Goal: Transaction & Acquisition: Purchase product/service

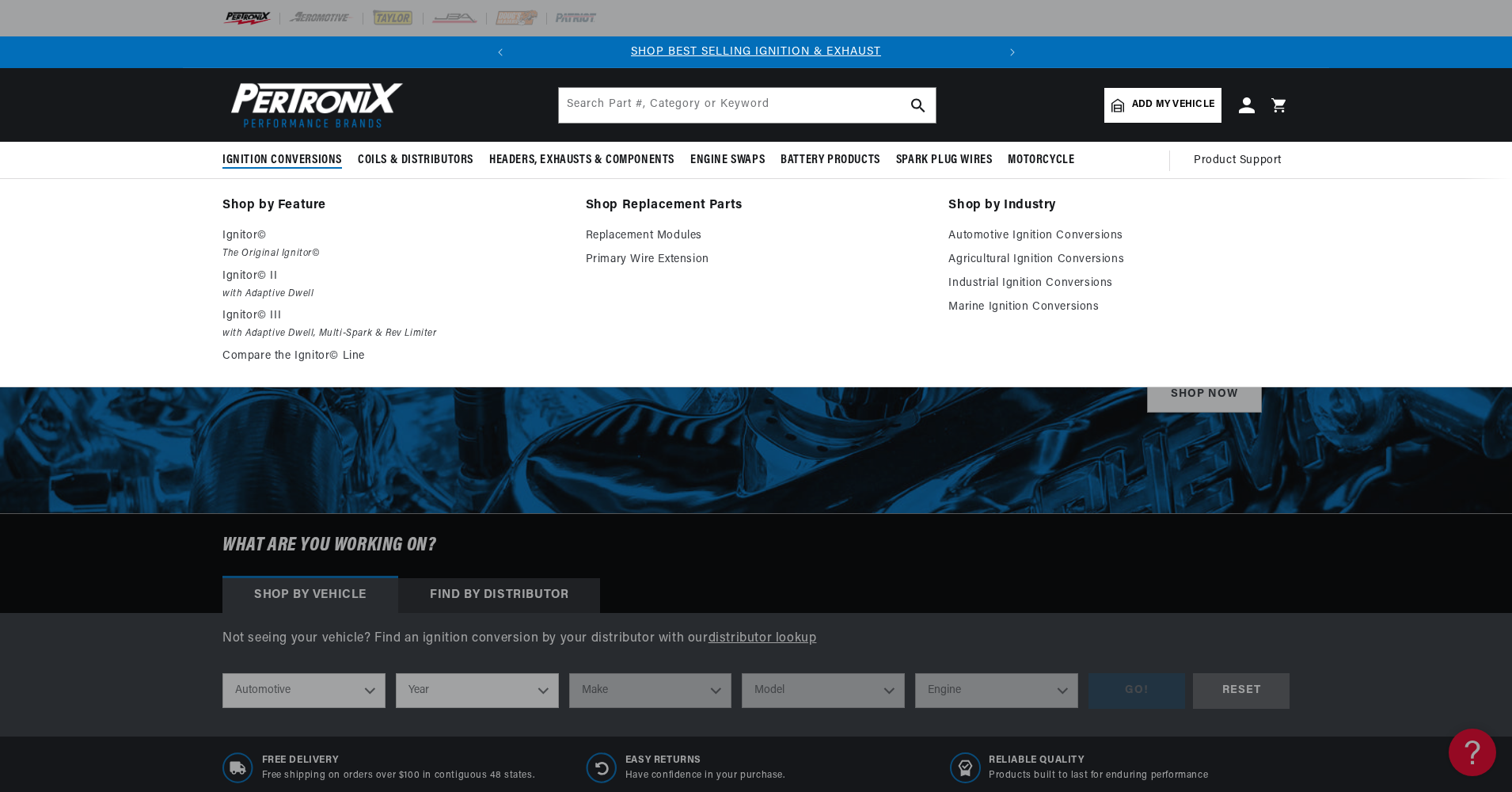
click at [314, 157] on span "Ignition Conversions" at bounding box center [282, 160] width 119 height 17
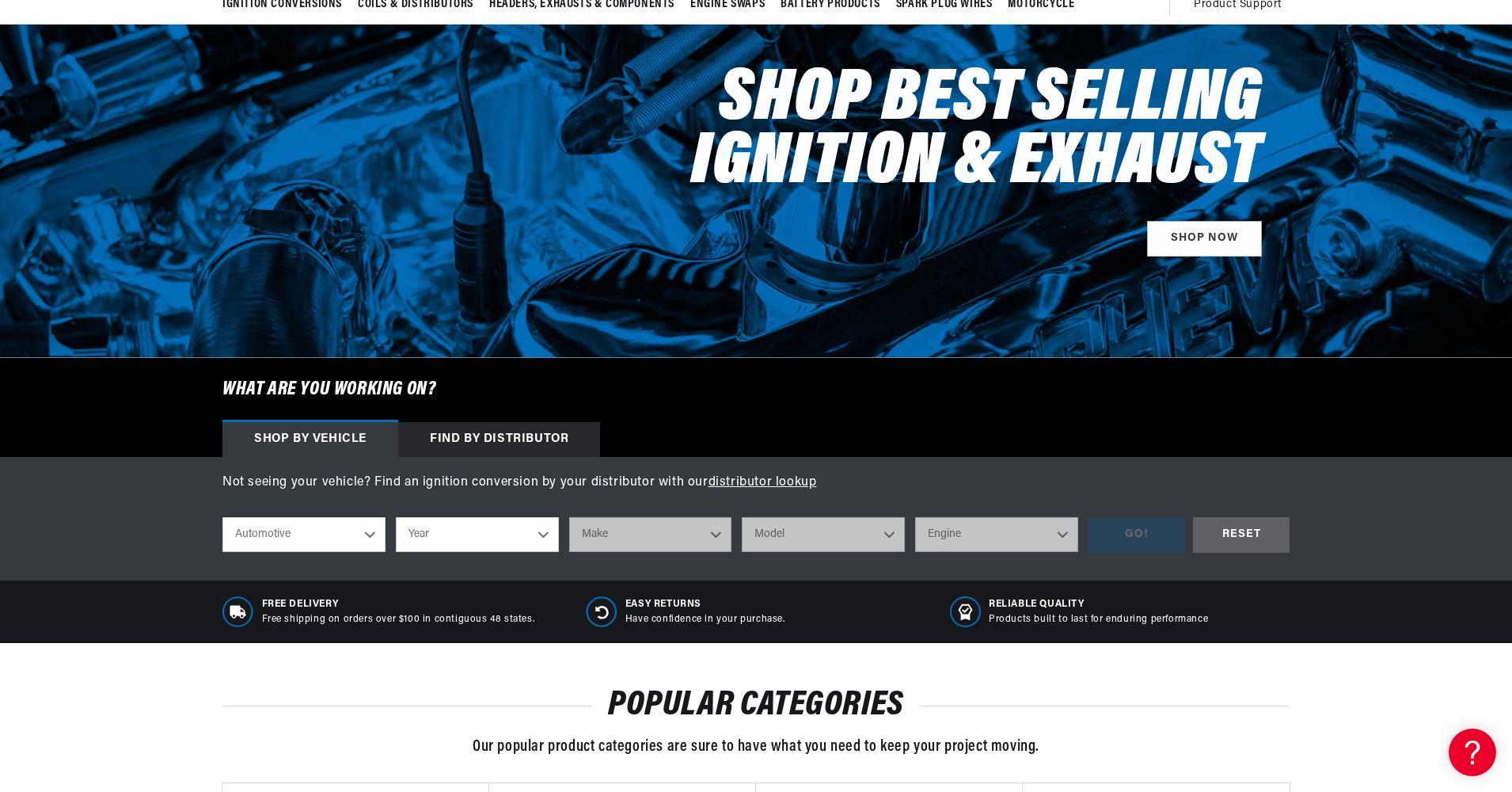
scroll to position [158, 0]
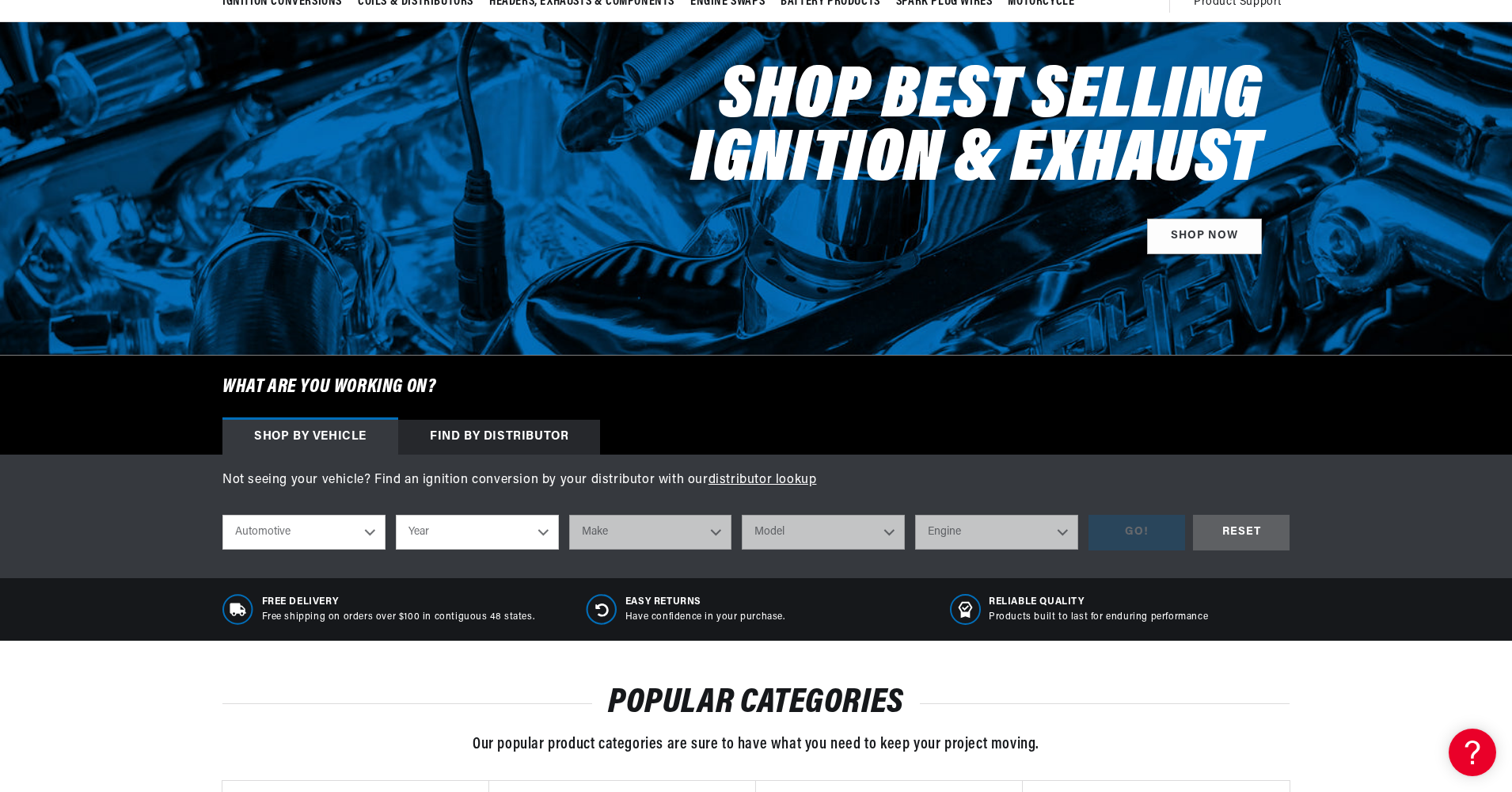
click at [538, 535] on select "Year [DATE] 2025 2024 2023 2022 2021 2020 2019 2018 2017 2016 2015 2014 2013 20…" at bounding box center [478, 532] width 164 height 35
select select "1949"
click at [396, 515] on select "Year [DATE] 2025 2024 2023 2022 2021 2020 2019 2018 2017 2016 2015 2014 2013 20…" at bounding box center [478, 532] width 164 height 35
select select "1949"
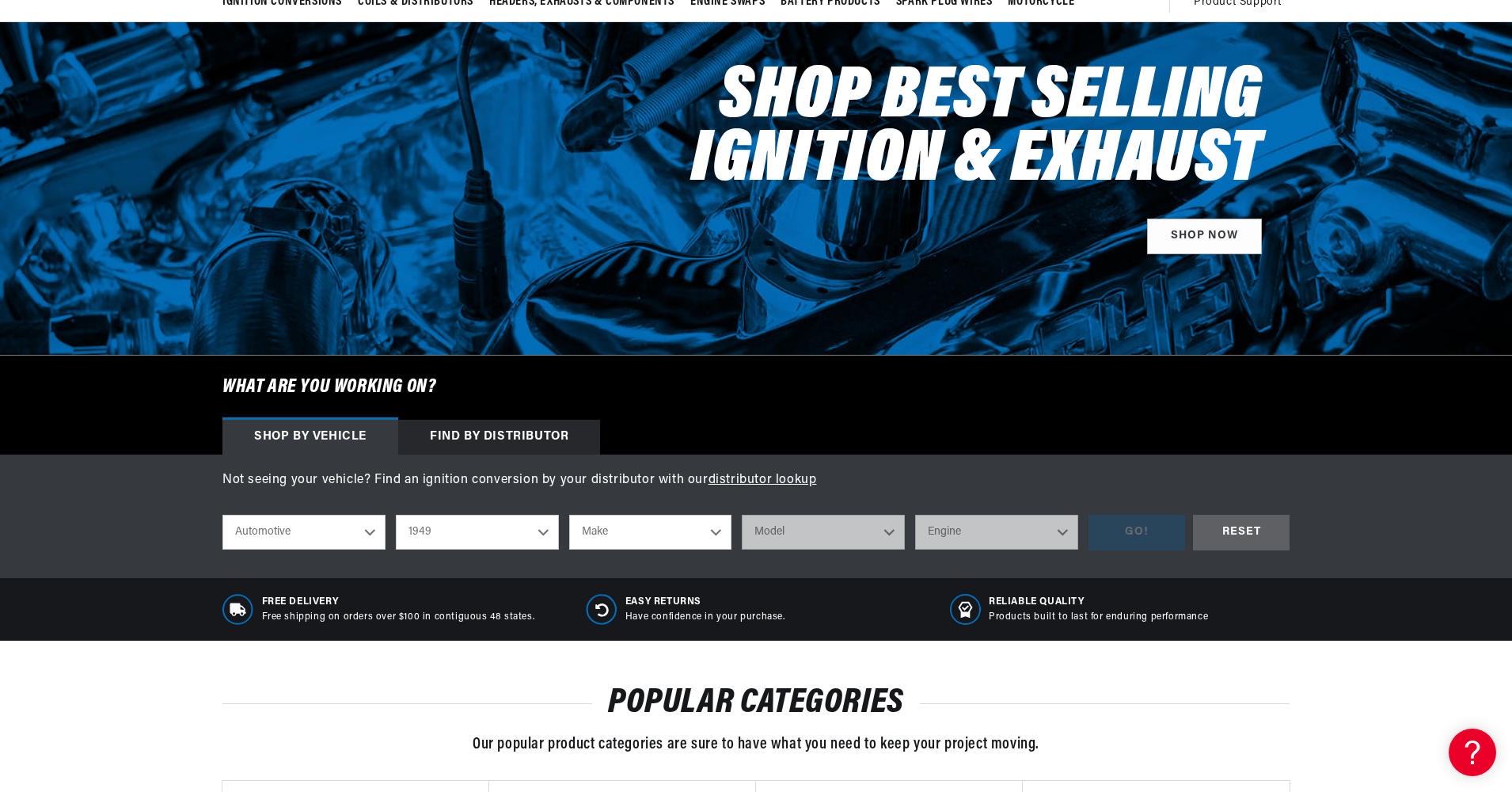
click at [717, 537] on select "Make [GEOGRAPHIC_DATA] Chevrolet Chrysler Citroen [GEOGRAPHIC_DATA] Ford [GEOGR…" at bounding box center [651, 532] width 164 height 35
select select "Ford"
click at [570, 515] on select "Make [GEOGRAPHIC_DATA] Chevrolet Chrysler Citroen [GEOGRAPHIC_DATA] Ford [GEOGR…" at bounding box center [651, 532] width 164 height 35
select select "Ford"
click at [882, 529] on select "Model Deluxe F-1 Ford" at bounding box center [823, 532] width 164 height 35
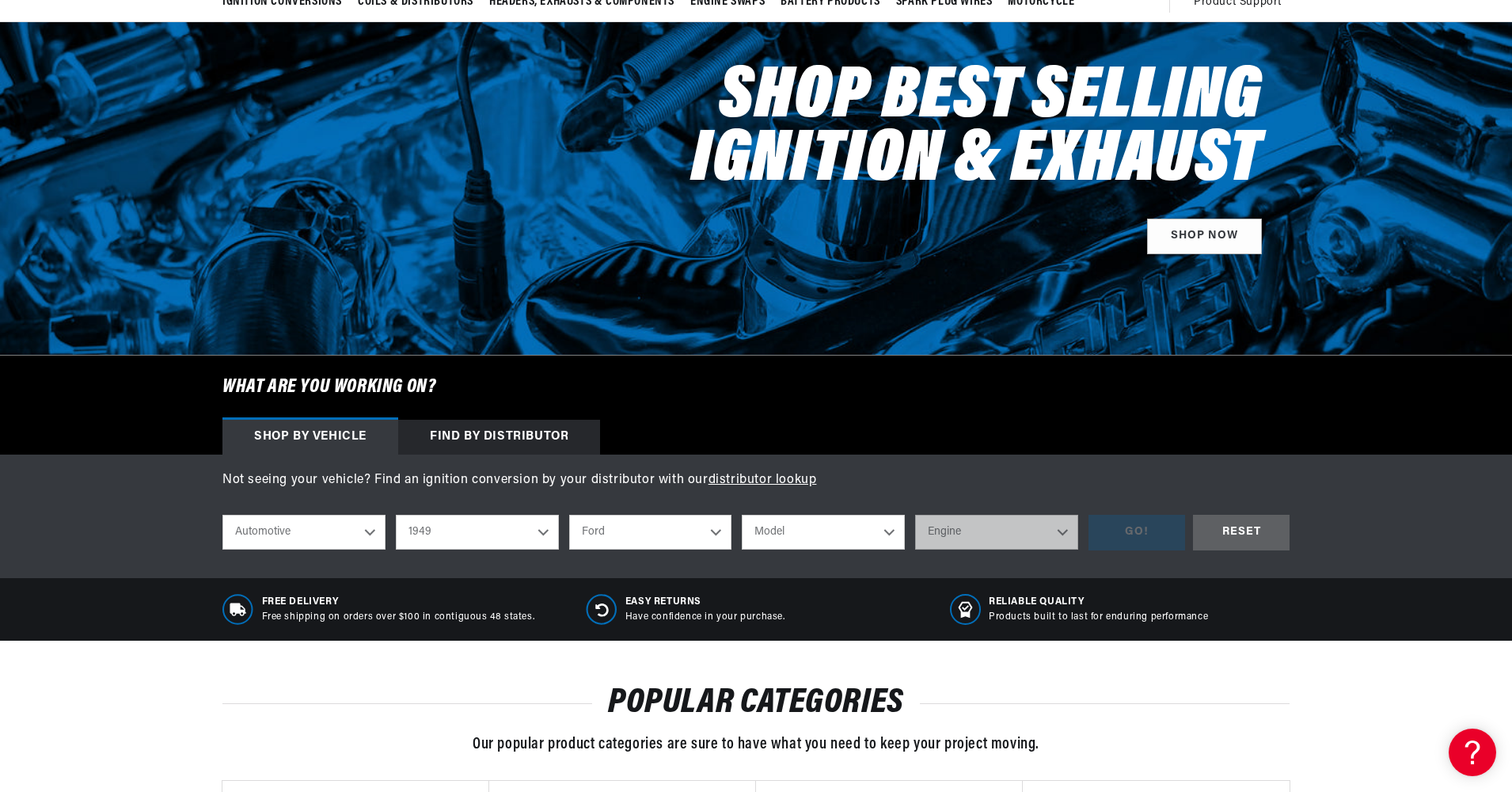
select select "Ford"
click at [741, 515] on select "Model Deluxe F-1 Ford" at bounding box center [823, 532] width 164 height 35
click at [959, 536] on select "Engine 3.9L" at bounding box center [997, 532] width 164 height 35
click at [882, 532] on select "Deluxe F-1 Ford" at bounding box center [823, 532] width 164 height 35
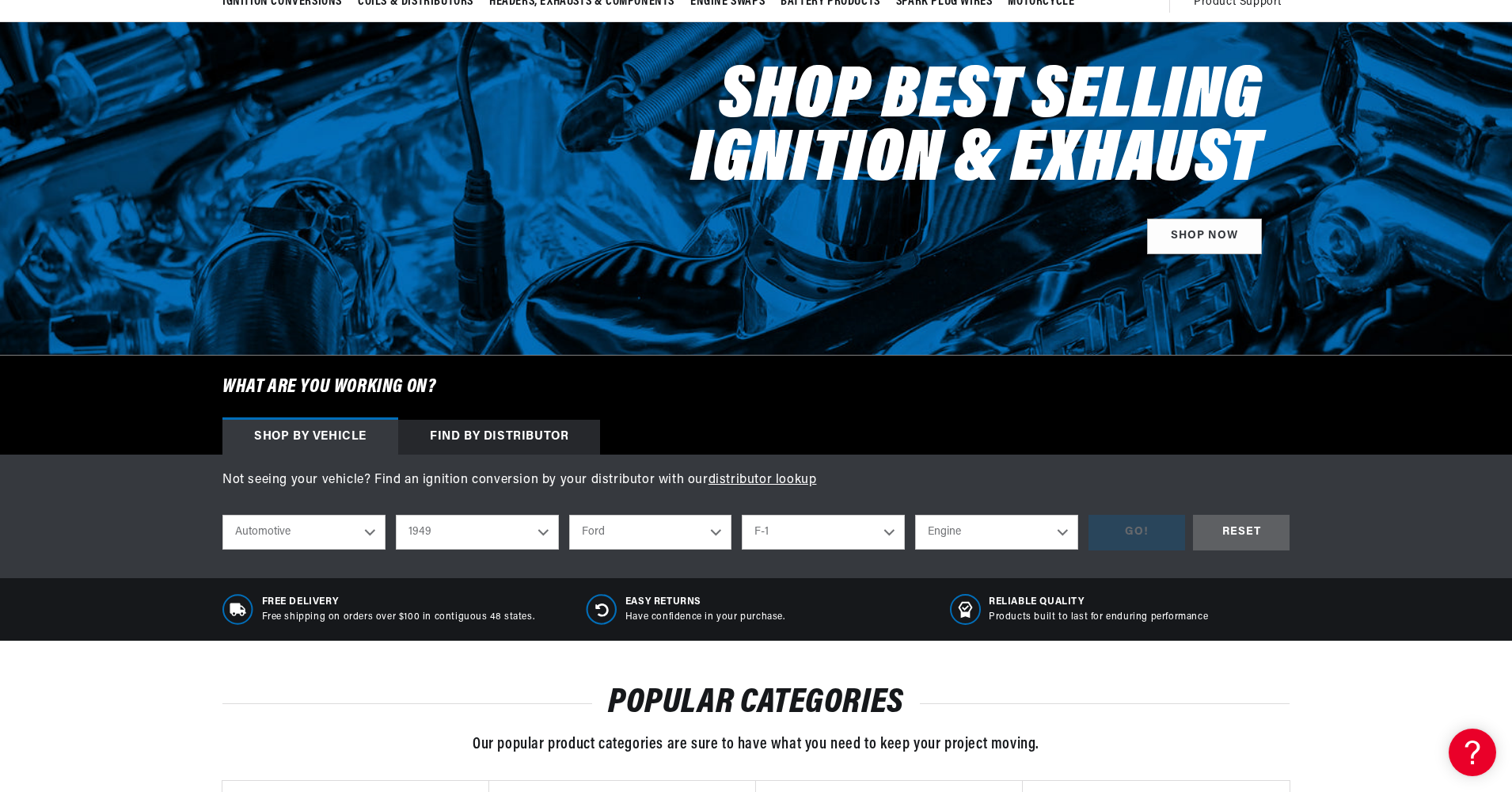
click at [741, 515] on select "Deluxe F-1 Ford" at bounding box center [823, 532] width 164 height 35
select select "F-1"
click at [933, 539] on select "Deluxe F-1 Ford" at bounding box center [976, 532] width 207 height 35
click at [873, 515] on select "Deluxe F-1 Ford" at bounding box center [976, 532] width 207 height 35
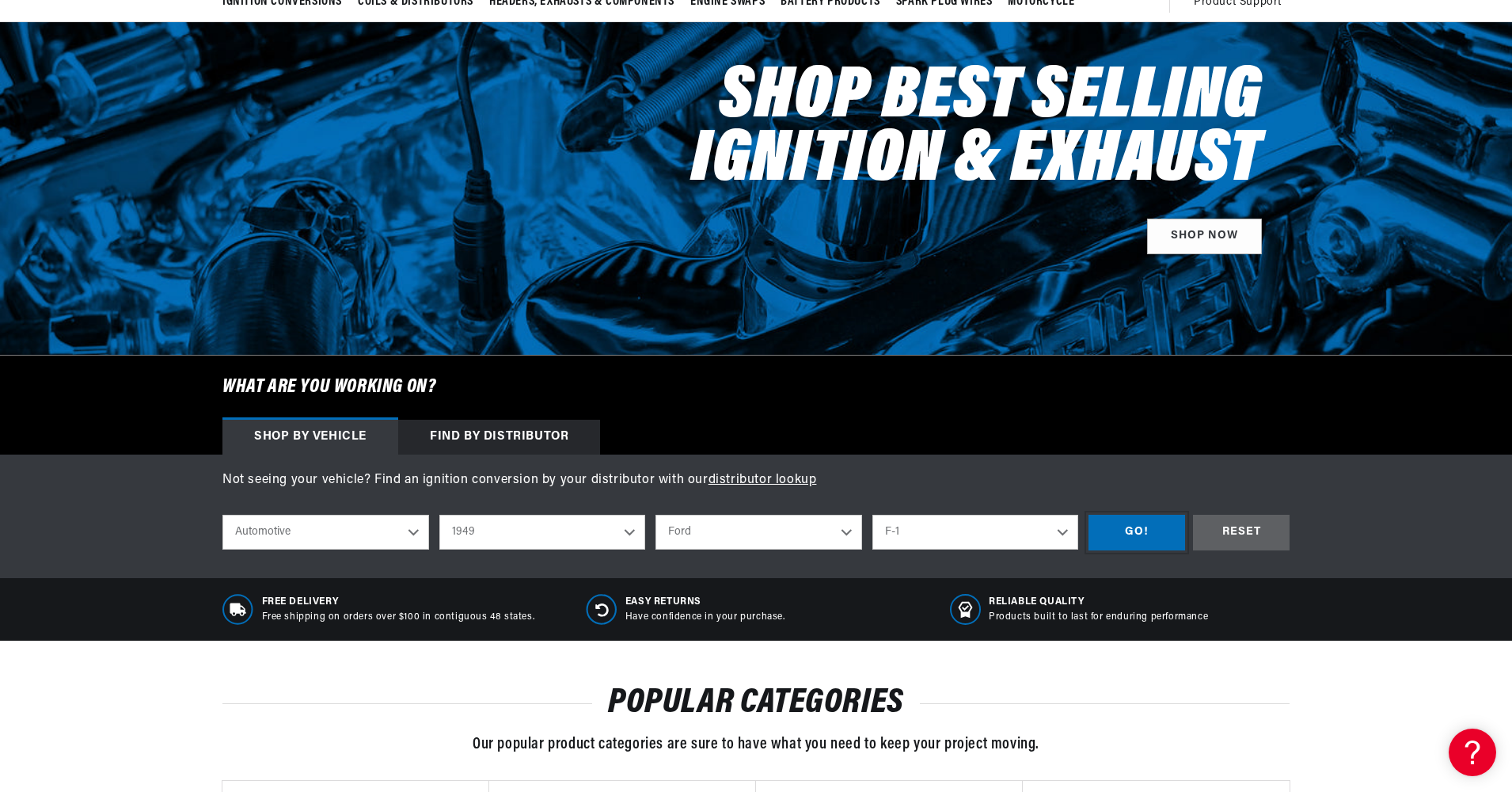
click at [1135, 537] on div "GO!" at bounding box center [1136, 532] width 96 height 36
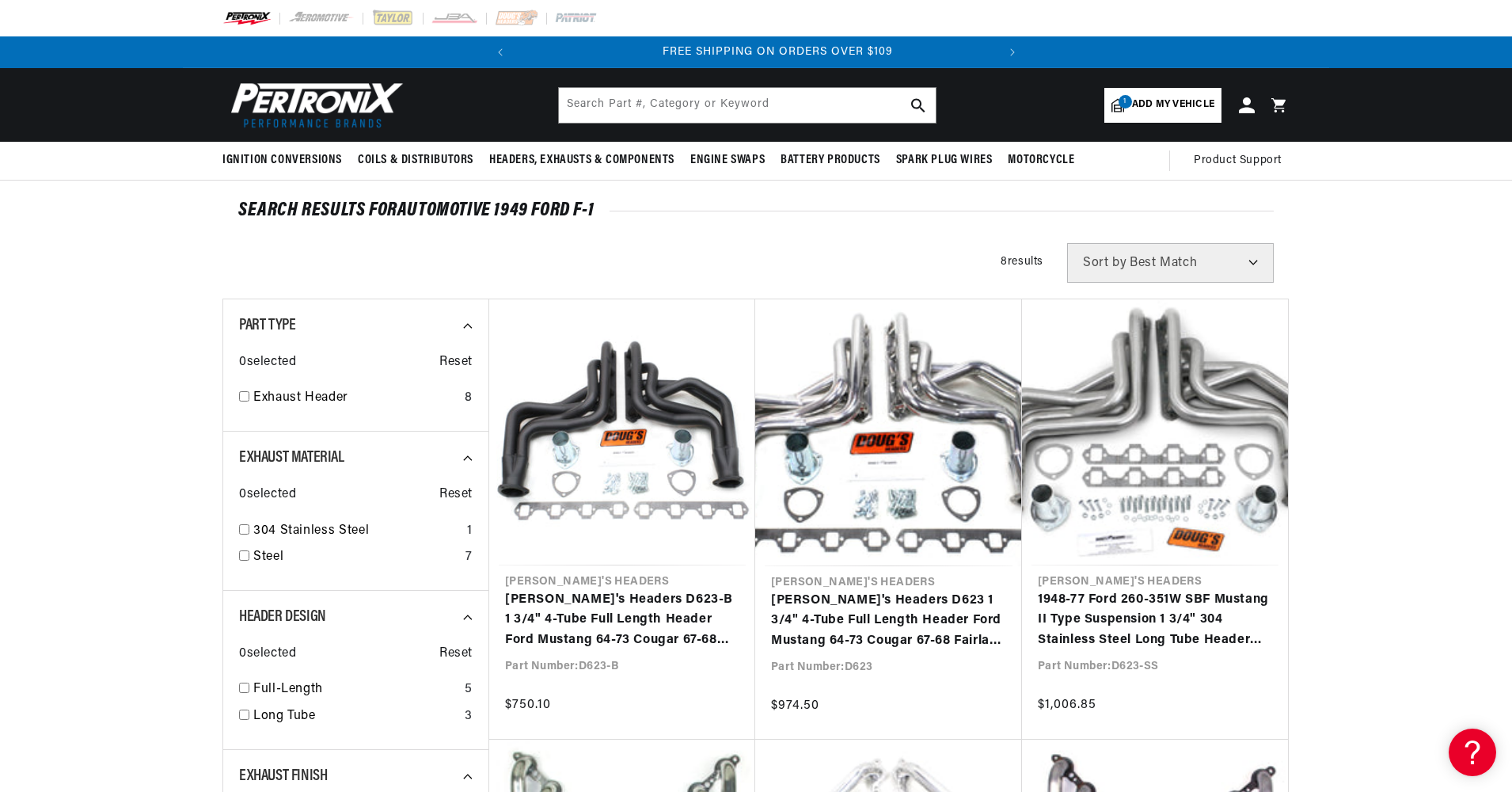
scroll to position [0, 480]
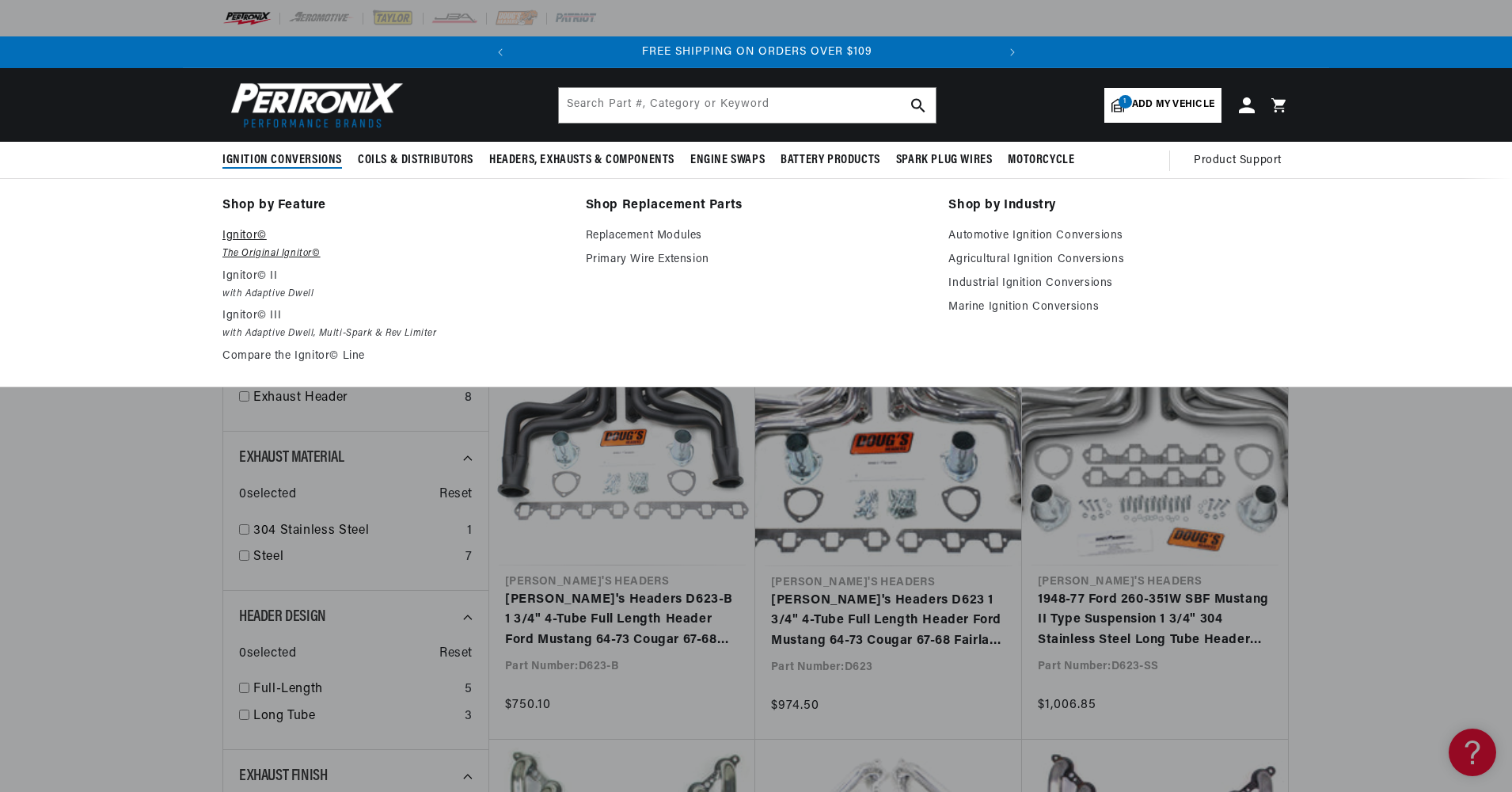
click at [258, 240] on p "Ignitor©" at bounding box center [392, 235] width 341 height 19
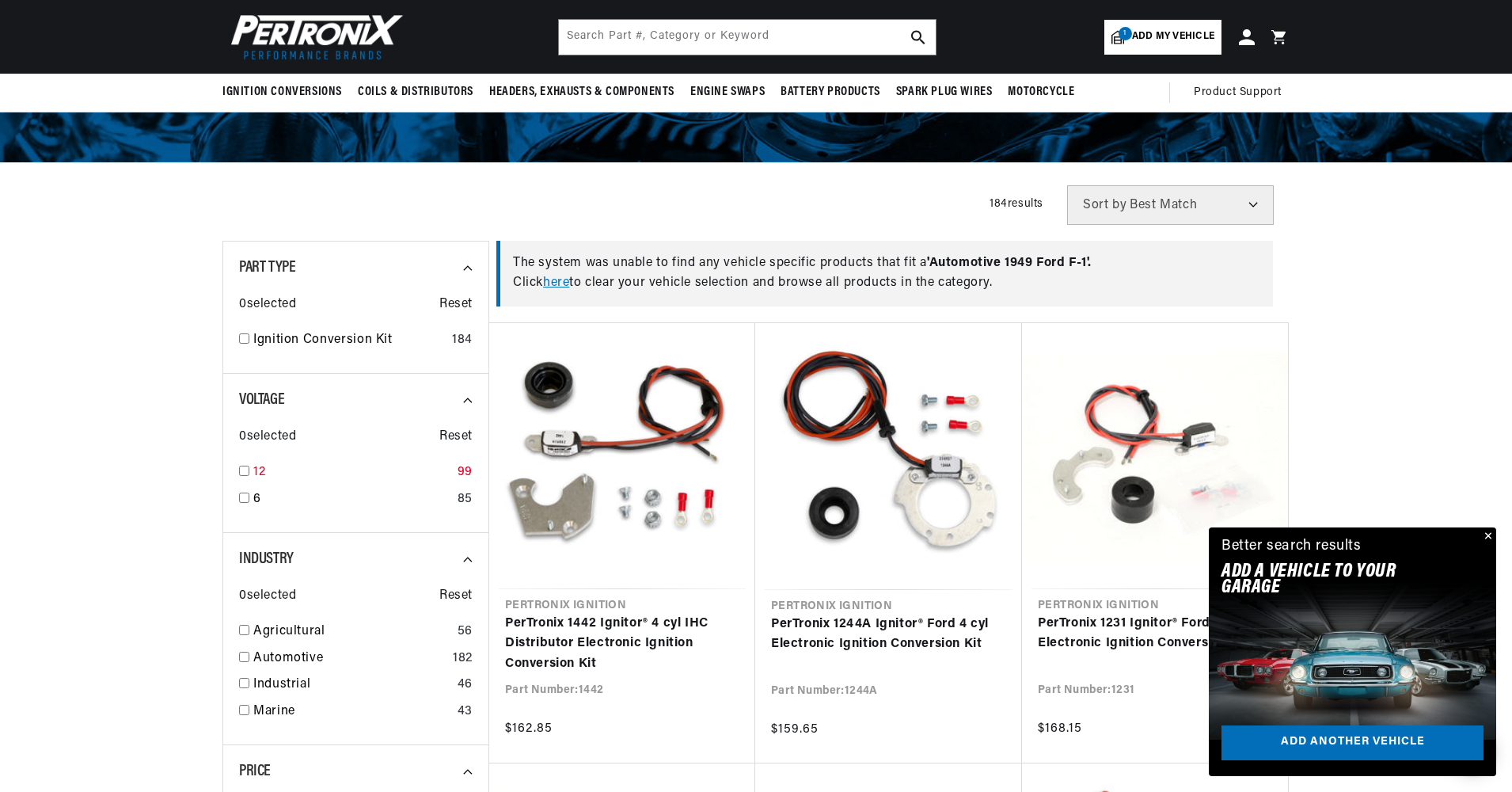
click at [248, 469] on input "checkbox" at bounding box center [243, 470] width 10 height 10
checkbox input "true"
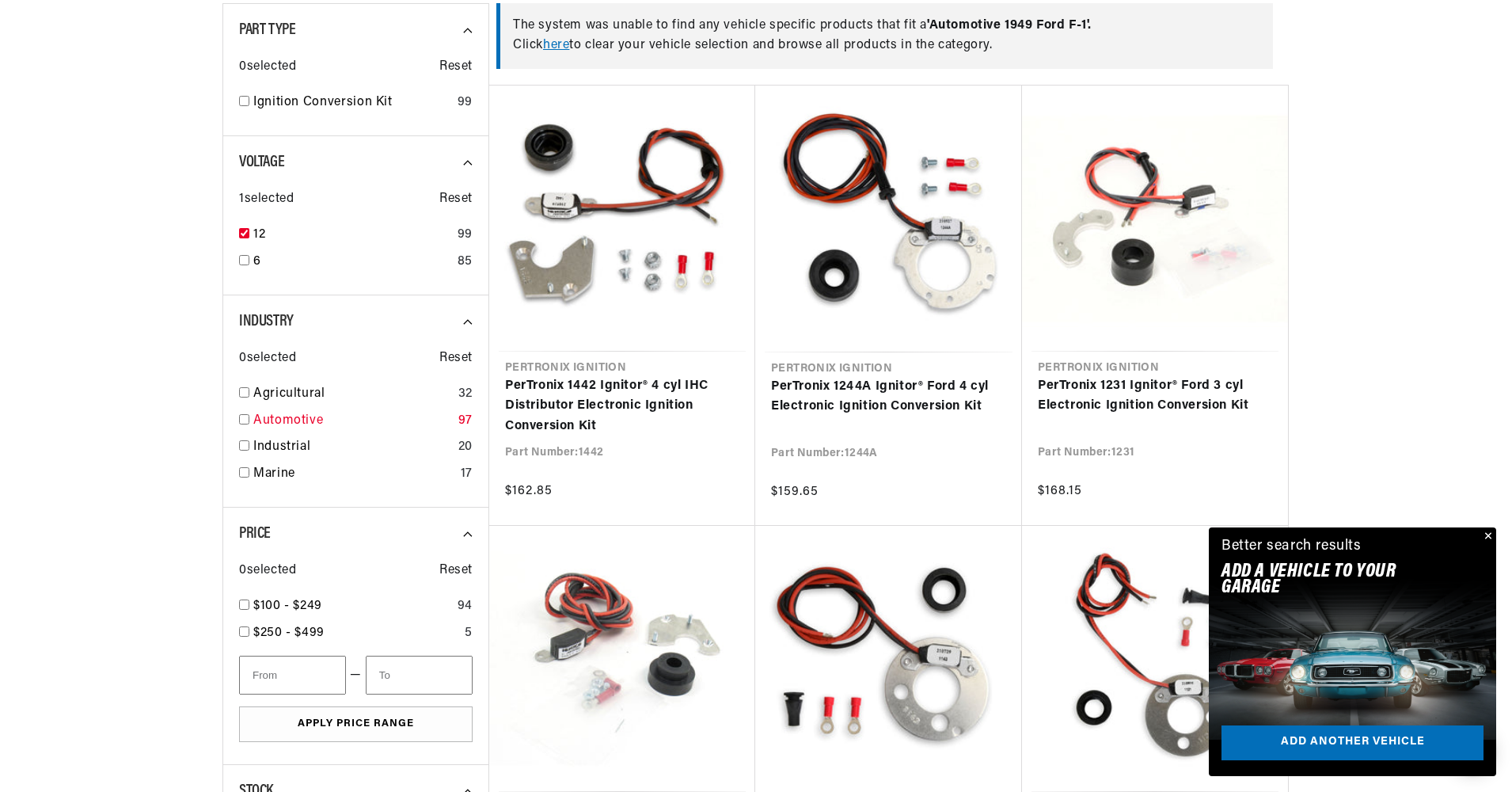
click at [258, 423] on link "Automotive" at bounding box center [353, 421] width 198 height 20
checkbox input "true"
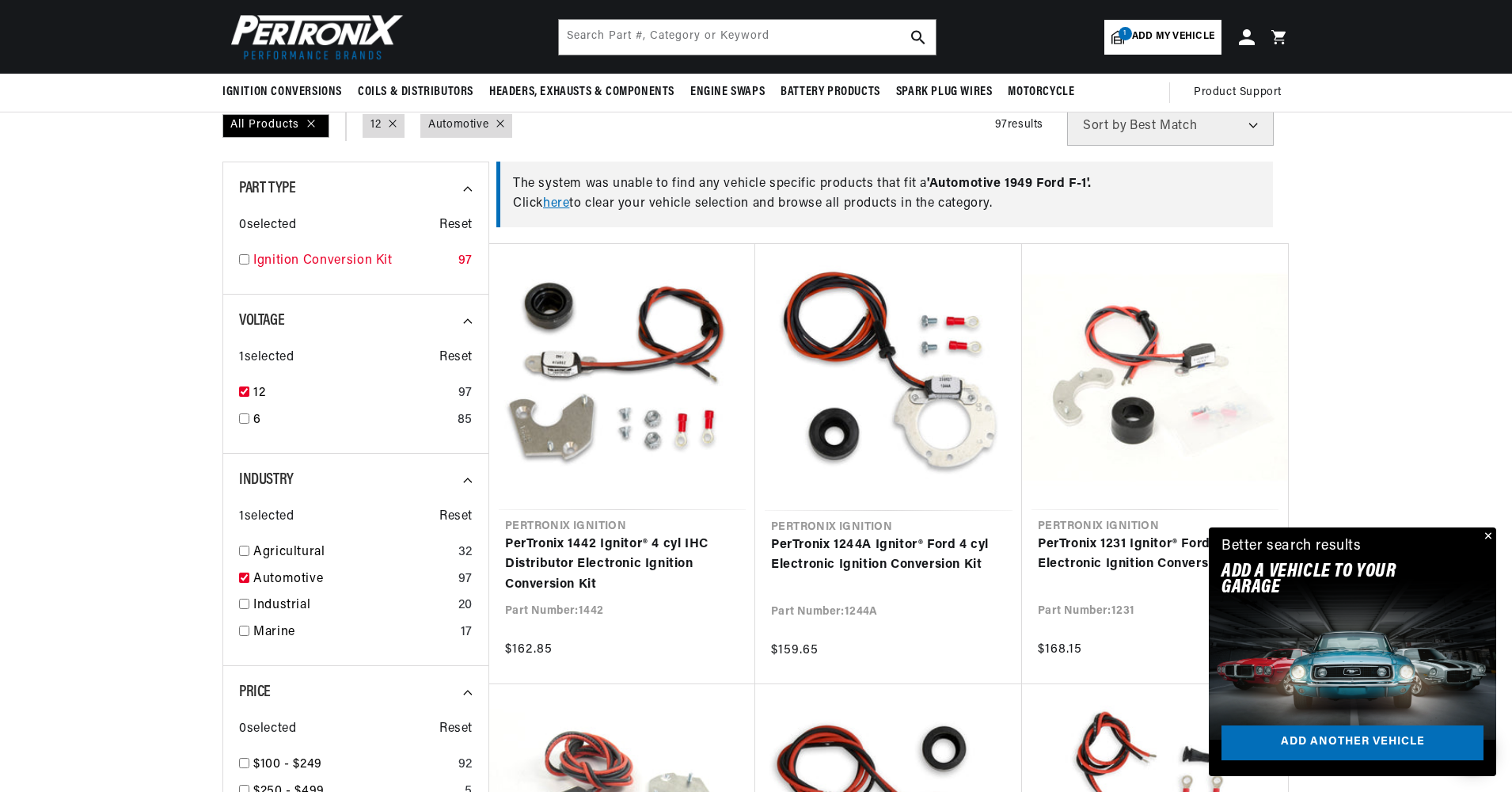
click at [248, 266] on div "Ignition Conversion Kit 97" at bounding box center [355, 264] width 233 height 27
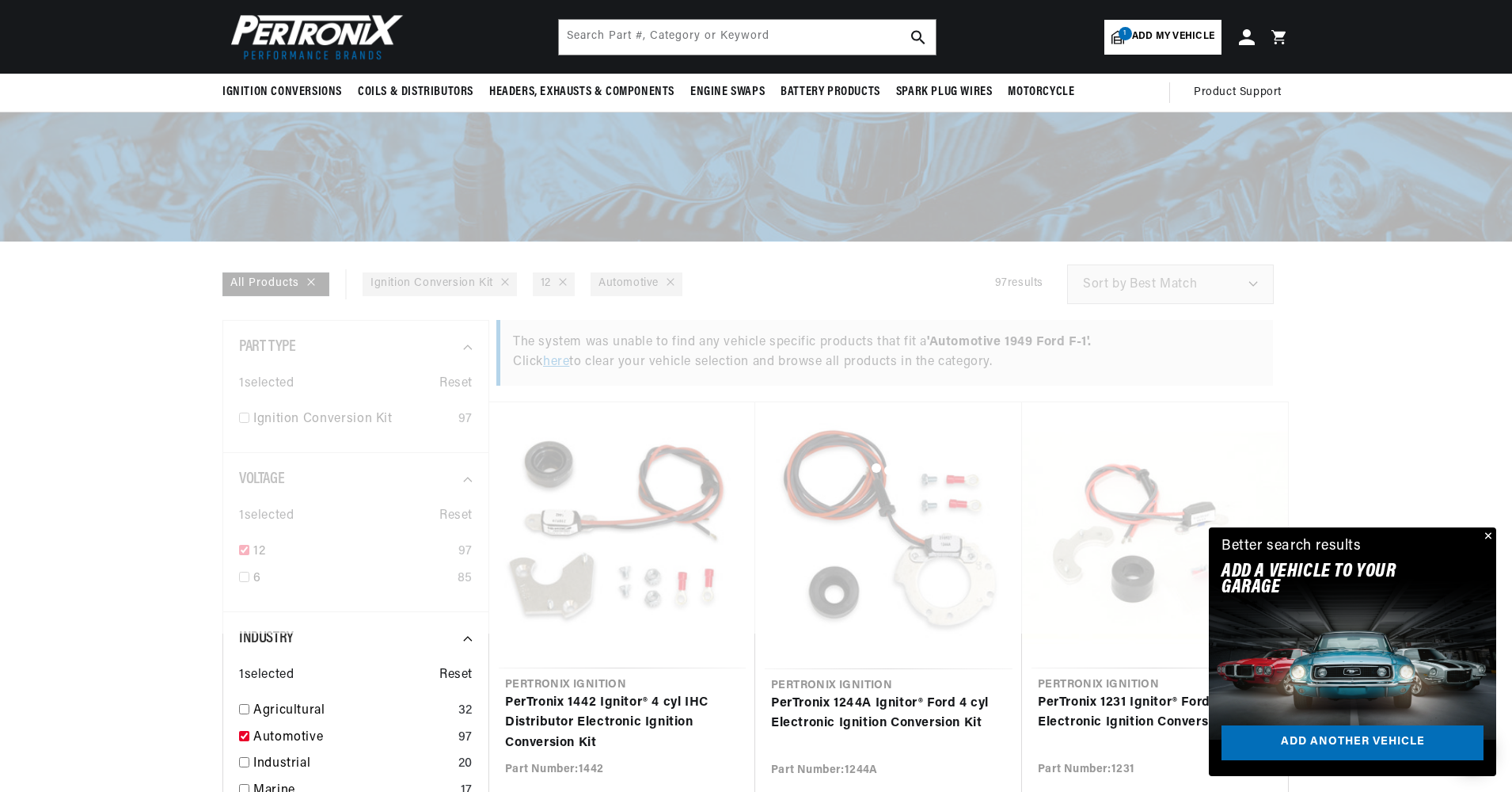
checkbox input "false"
